Goal: Task Accomplishment & Management: Manage account settings

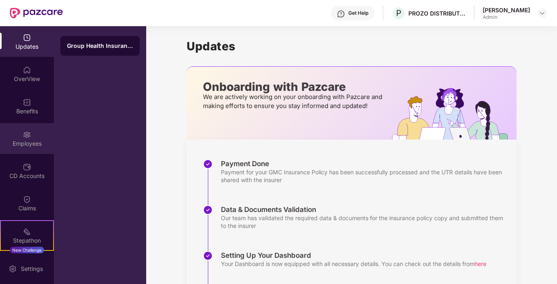
click at [24, 141] on div "Employees" at bounding box center [27, 143] width 54 height 8
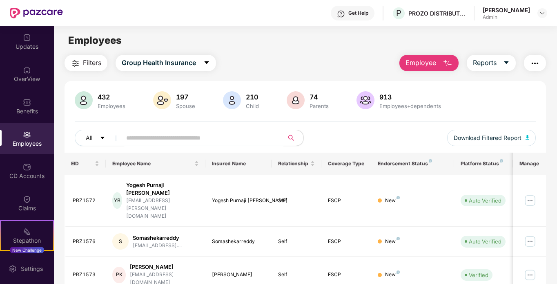
click at [255, 142] on input "text" at bounding box center [199, 138] width 147 height 12
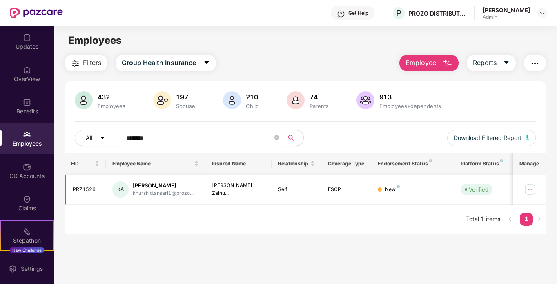
type input "********"
click at [529, 192] on img at bounding box center [530, 189] width 13 height 13
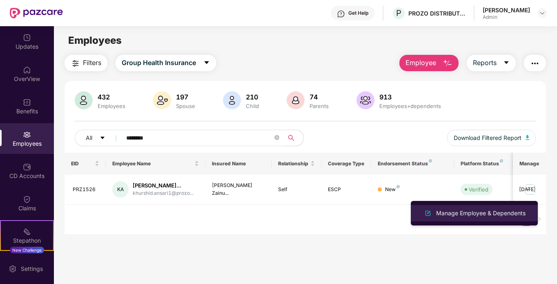
click at [505, 210] on div "Manage Employee & Dependents" at bounding box center [481, 212] width 93 height 9
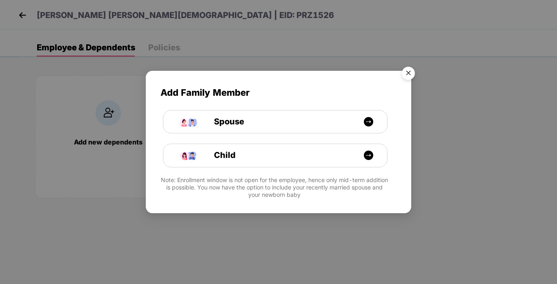
click at [410, 69] on img "Close" at bounding box center [408, 74] width 23 height 23
